Goal: Task Accomplishment & Management: Complete application form

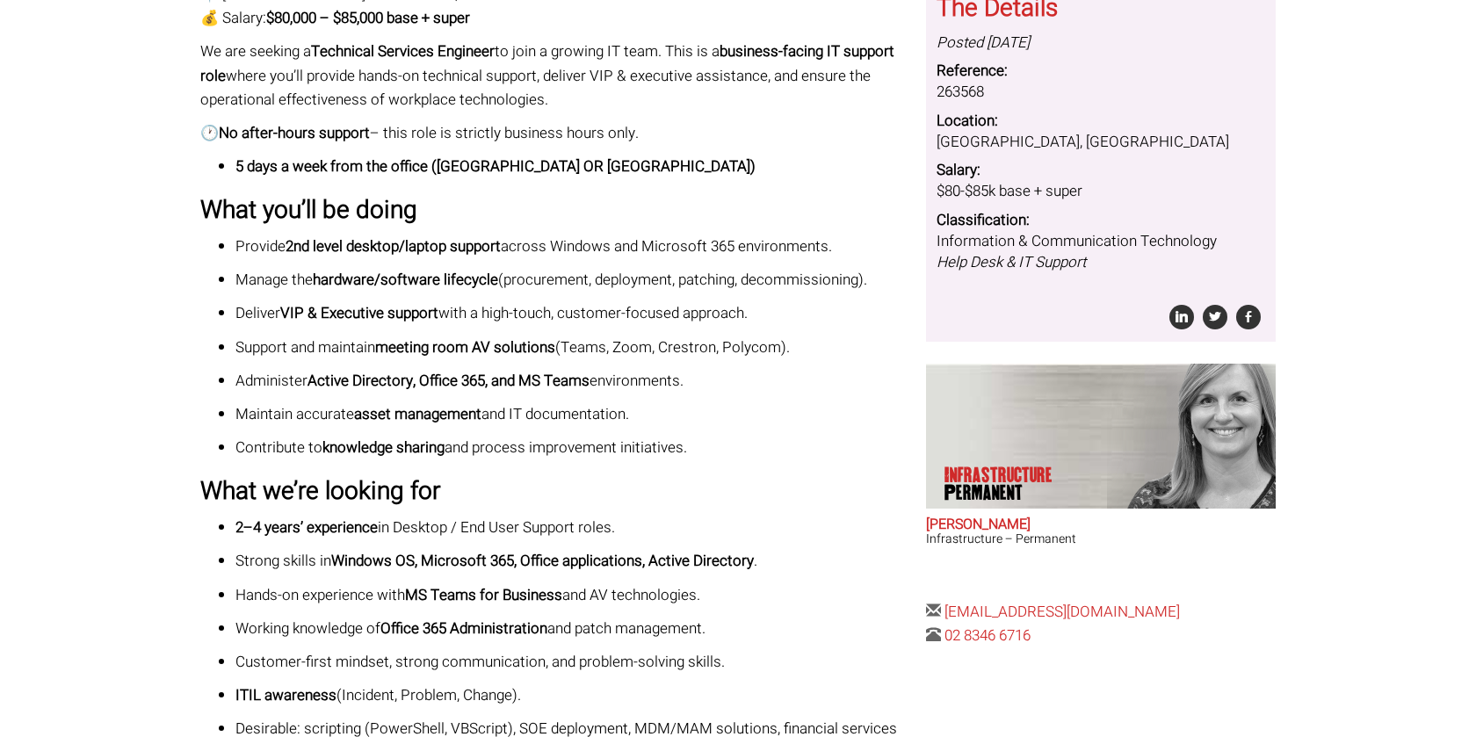
scroll to position [569, 0]
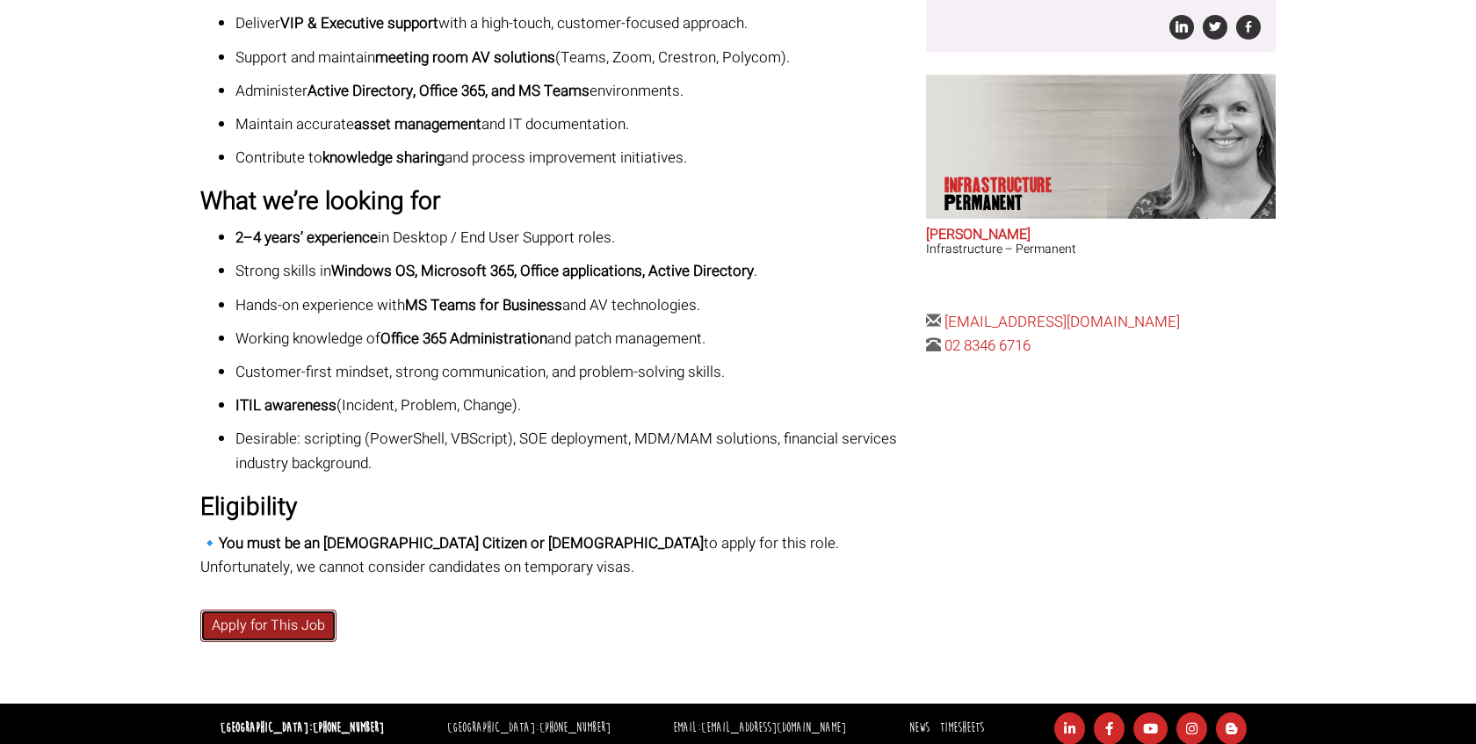
click at [253, 620] on link "Apply for This Job" at bounding box center [268, 626] width 136 height 33
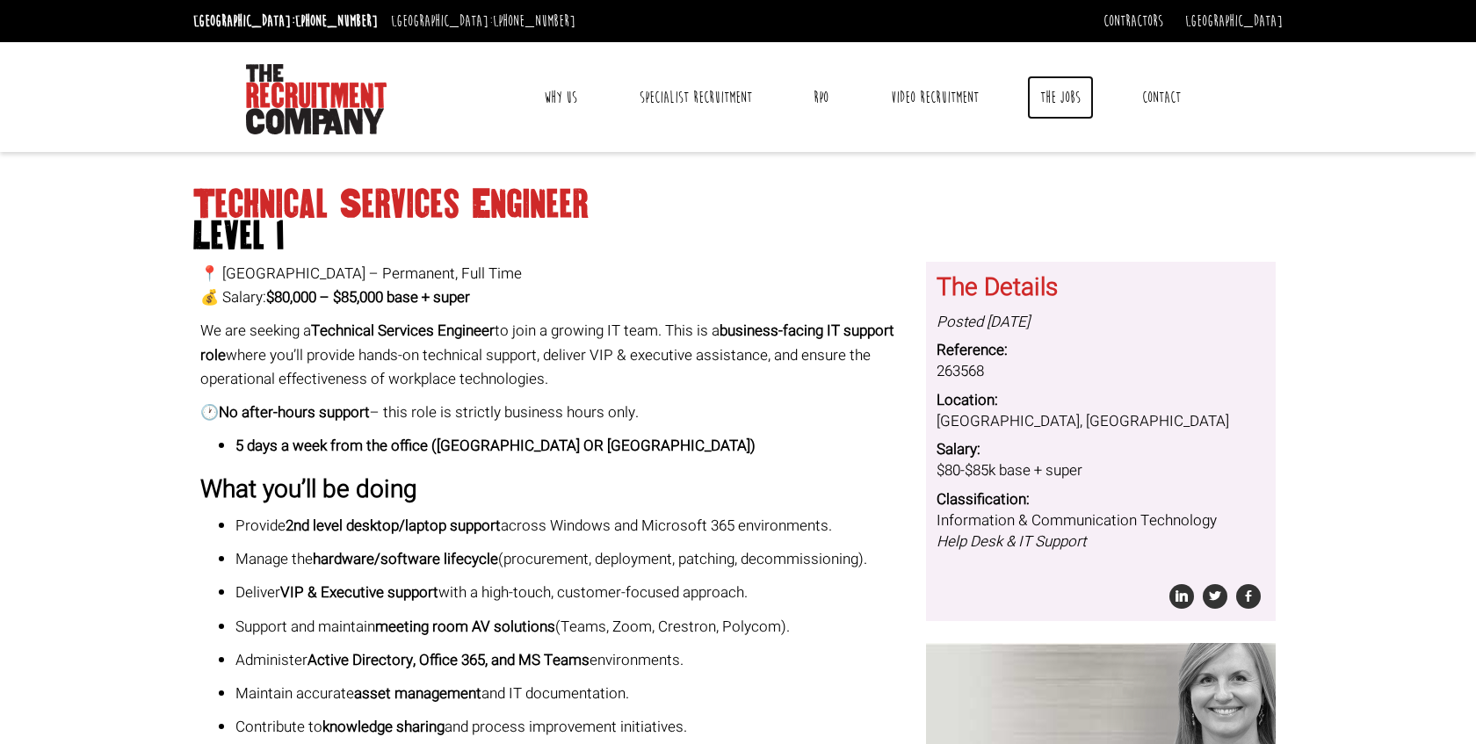
click at [1057, 101] on link "The Jobs" at bounding box center [1060, 98] width 67 height 44
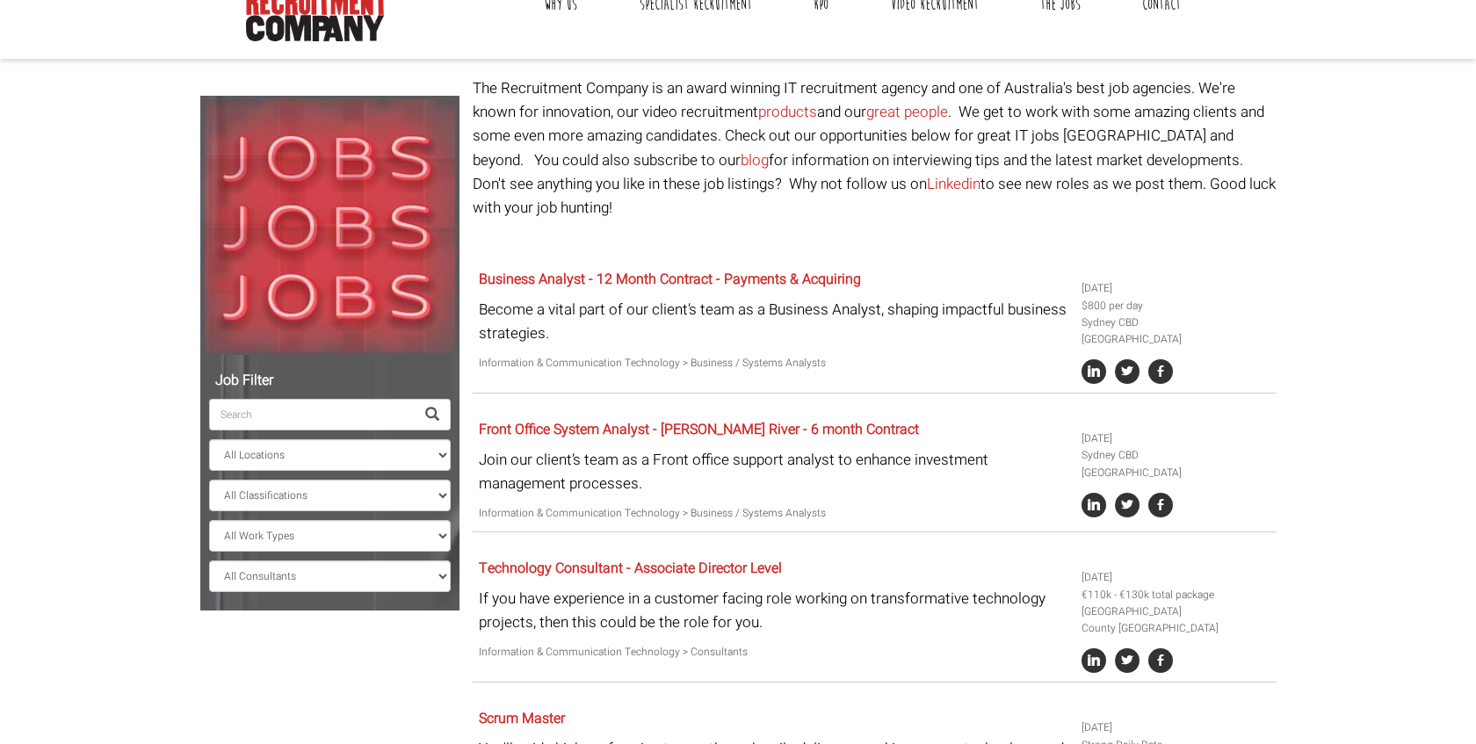
scroll to position [100, 0]
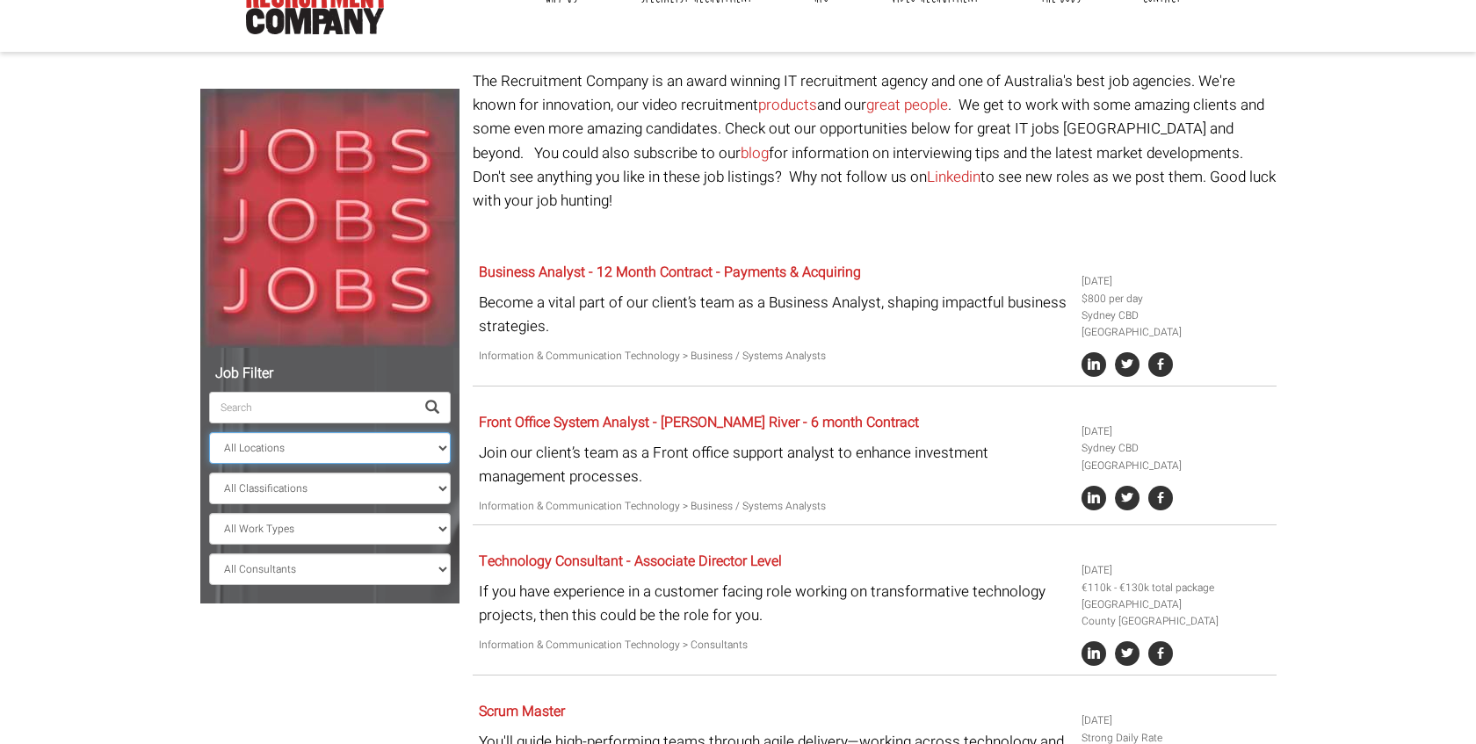
click at [410, 462] on select "All Locations [GEOGRAPHIC_DATA] [GEOGRAPHIC_DATA] [GEOGRAPHIC_DATA] [GEOGRAPHIC…" at bounding box center [330, 448] width 242 height 32
select select "[GEOGRAPHIC_DATA]"
click at [209, 432] on select "All Locations [GEOGRAPHIC_DATA] [GEOGRAPHIC_DATA] [GEOGRAPHIC_DATA] [GEOGRAPHIC…" at bounding box center [330, 448] width 242 height 32
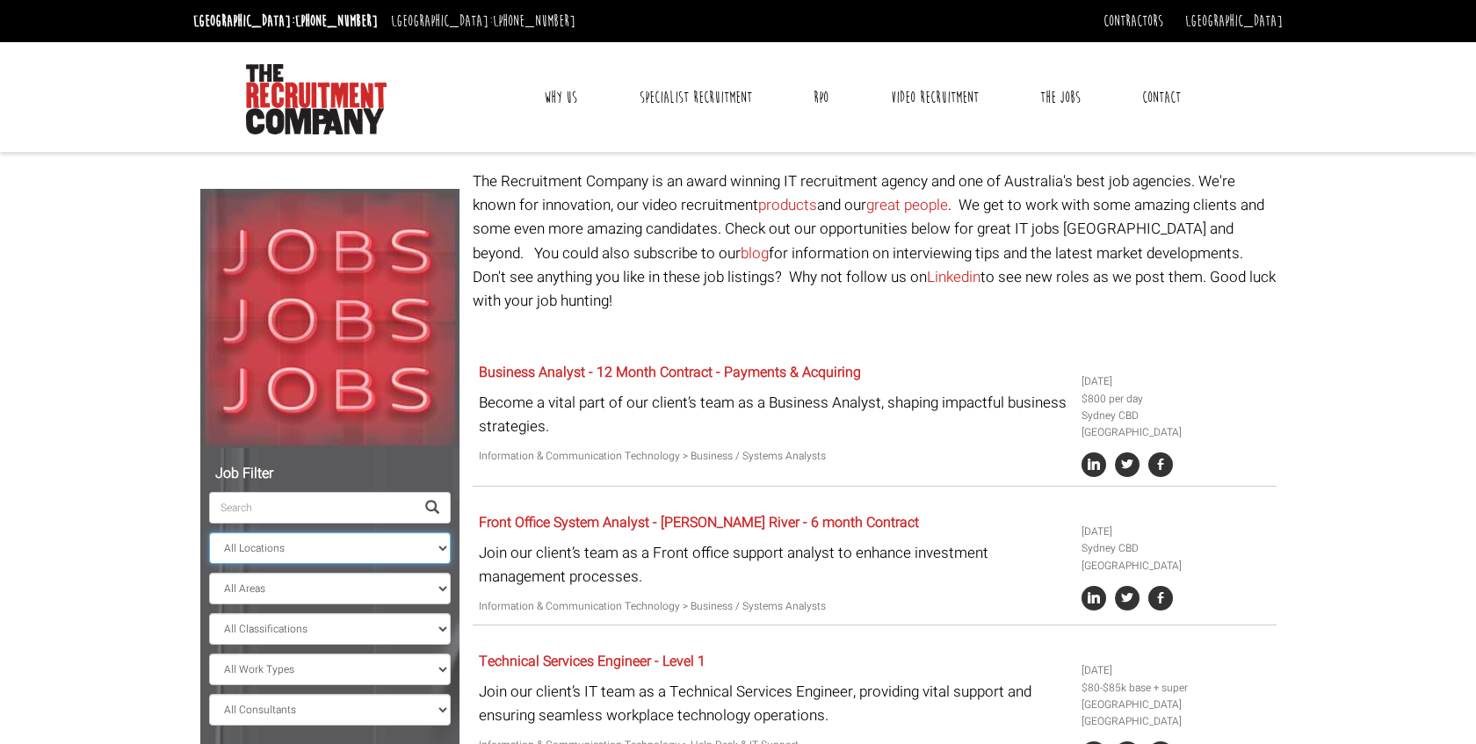
scroll to position [28, 0]
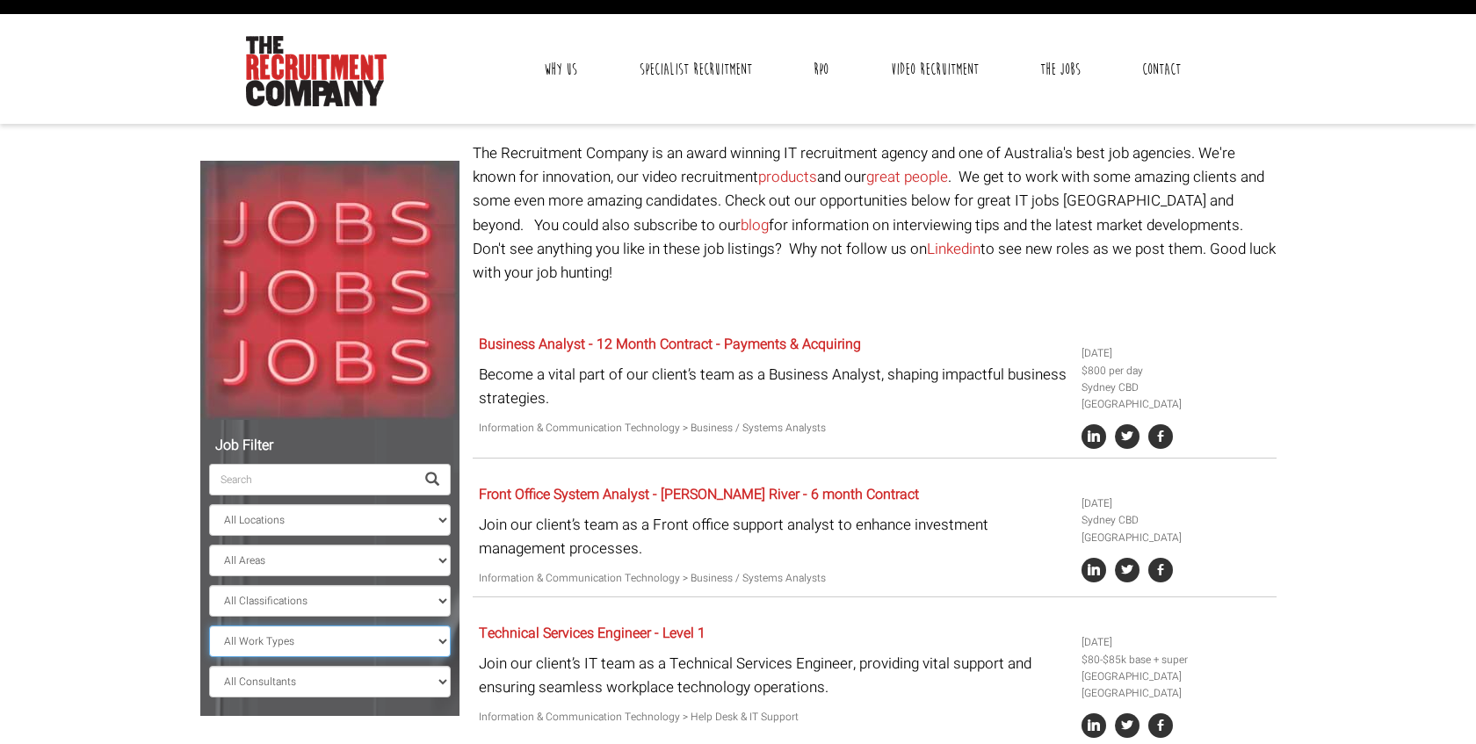
click at [337, 642] on select "All Work Types Full Time Part Time Casual Contract / Temp" at bounding box center [330, 642] width 242 height 32
click at [334, 606] on select "All Classifications Banking & Financial Services Information & Communication Te…" at bounding box center [330, 601] width 242 height 32
select select "Information & Communication Technology"
click at [209, 585] on select "All Classifications Banking & Financial Services Information & Communication Te…" at bounding box center [330, 601] width 242 height 32
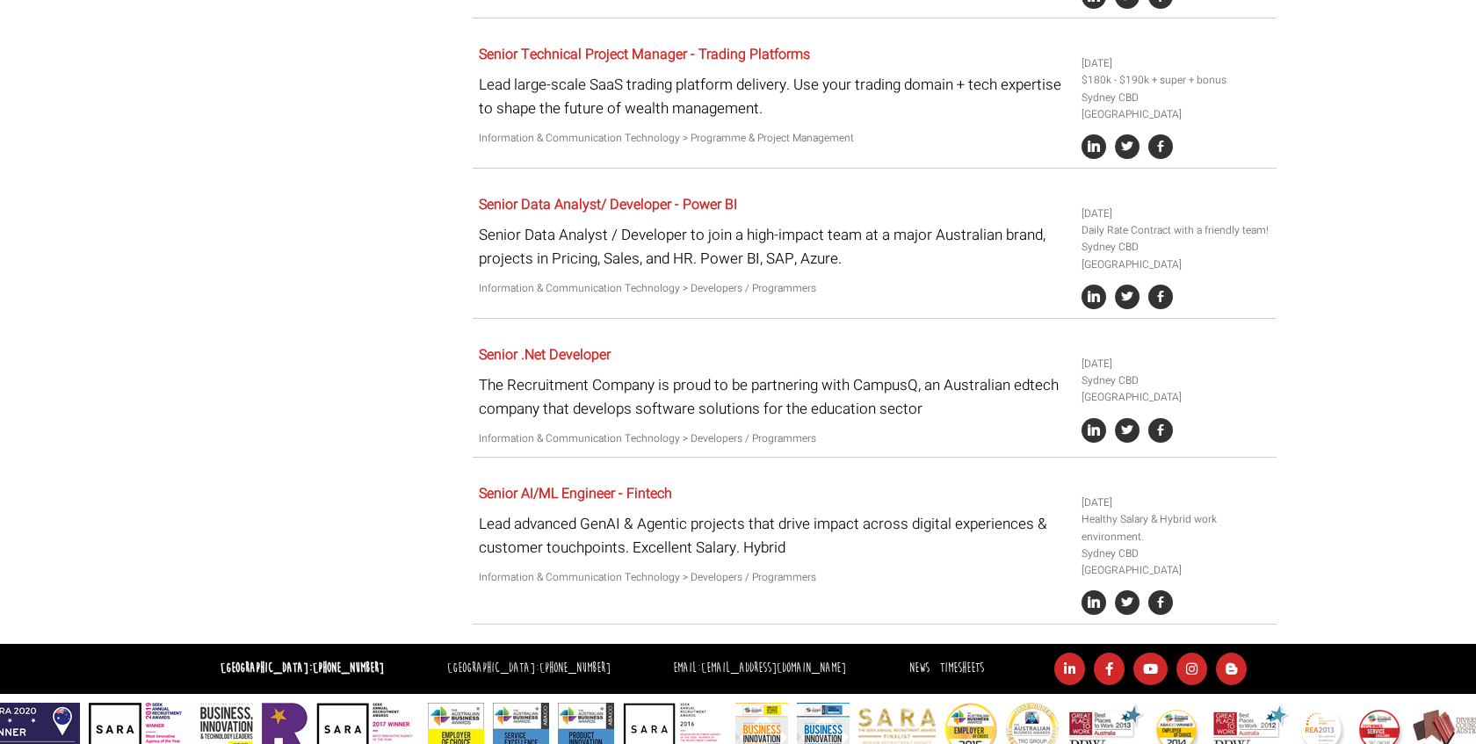
scroll to position [1217, 0]
